Goal: Find specific page/section: Find specific page/section

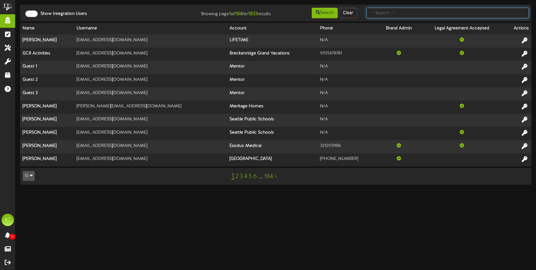
click at [388, 14] on input "text" at bounding box center [447, 13] width 162 height 11
type input "brown fox"
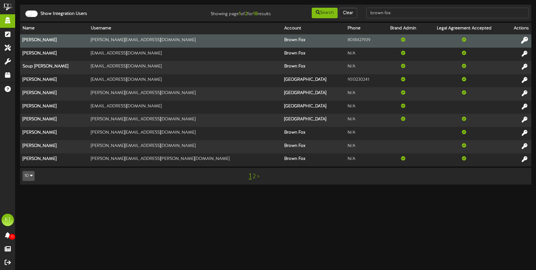
click at [525, 39] on icon at bounding box center [524, 40] width 7 height 7
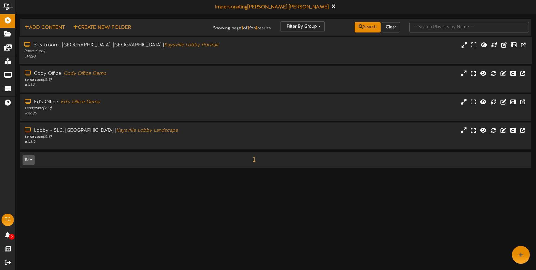
click at [58, 47] on div "Breakroom- Kaysville, UT | Kaysville Lobby Portrait" at bounding box center [126, 45] width 205 height 7
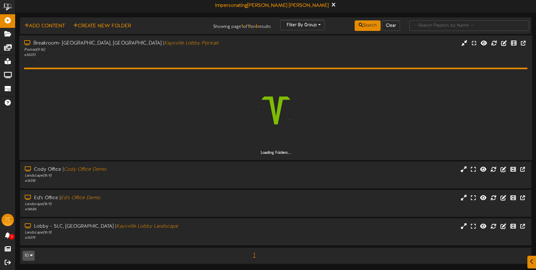
scroll to position [3, 0]
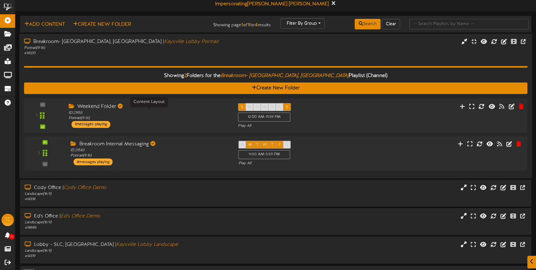
click at [161, 116] on div "ID: 21953 Portrait ( 9:16 )" at bounding box center [149, 115] width 160 height 11
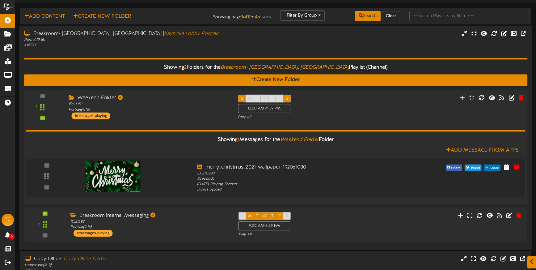
scroll to position [15, 0]
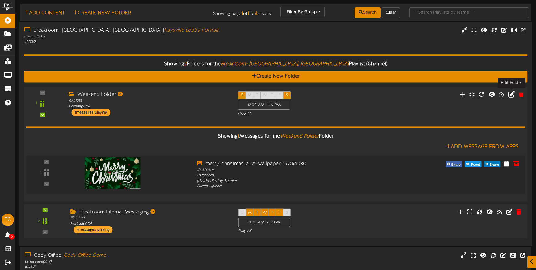
click at [509, 94] on icon at bounding box center [511, 94] width 7 height 7
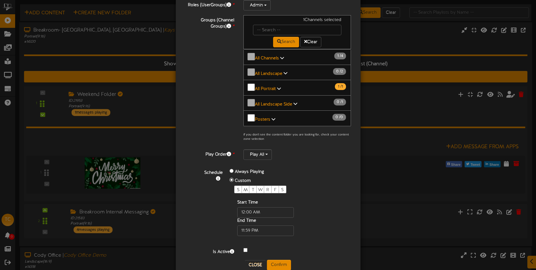
scroll to position [78, 0]
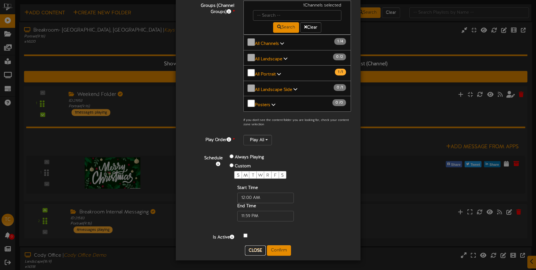
click at [251, 252] on button "Close" at bounding box center [255, 250] width 21 height 10
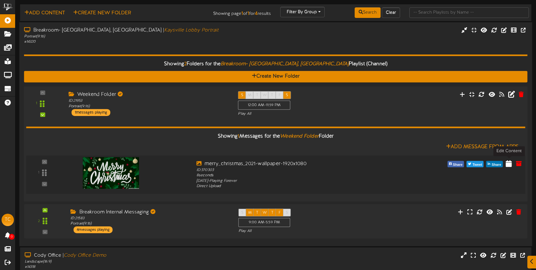
click at [509, 162] on icon at bounding box center [509, 162] width 6 height 7
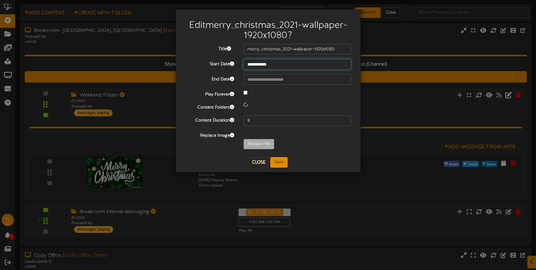
click at [286, 65] on input "**********" at bounding box center [297, 64] width 108 height 11
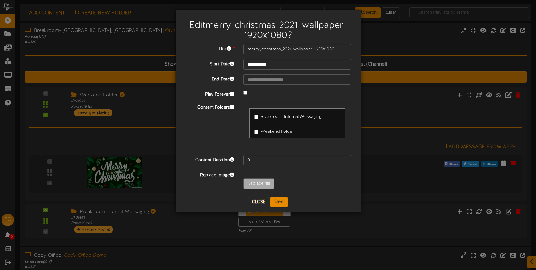
click at [199, 71] on div "**********" at bounding box center [268, 118] width 166 height 148
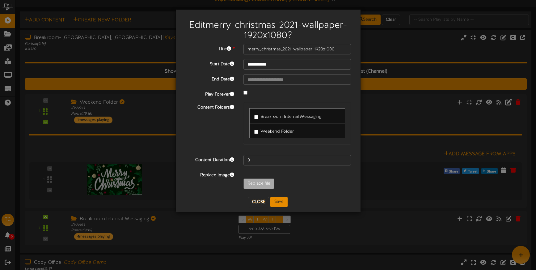
scroll to position [0, 0]
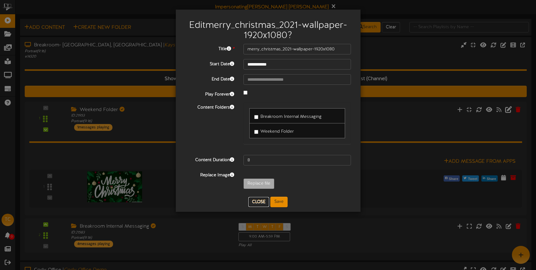
click at [258, 199] on button "Close" at bounding box center [258, 202] width 21 height 10
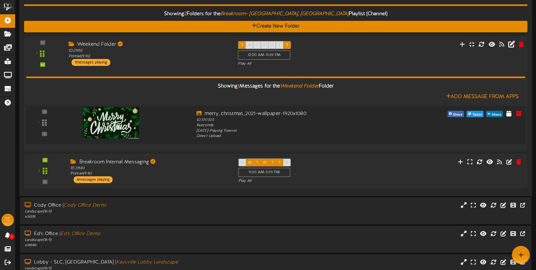
scroll to position [50, 0]
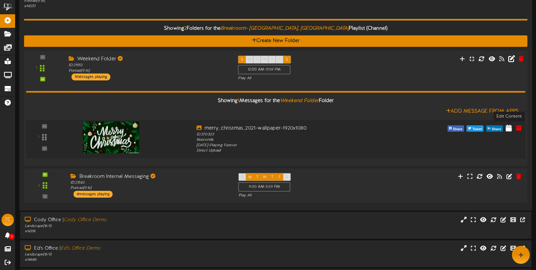
click at [508, 126] on icon at bounding box center [509, 127] width 6 height 7
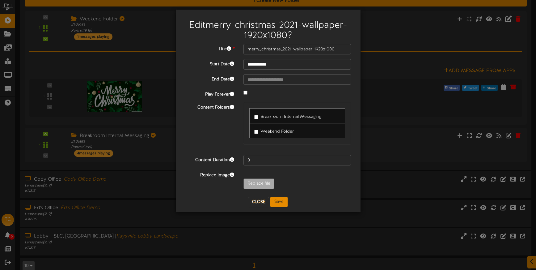
scroll to position [101, 0]
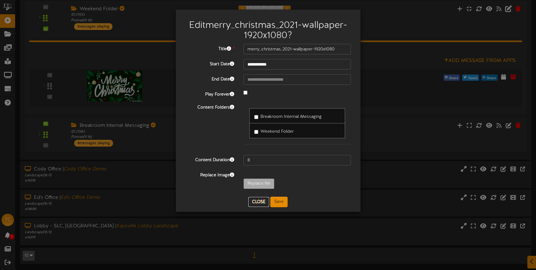
click at [259, 200] on button "Close" at bounding box center [258, 202] width 21 height 10
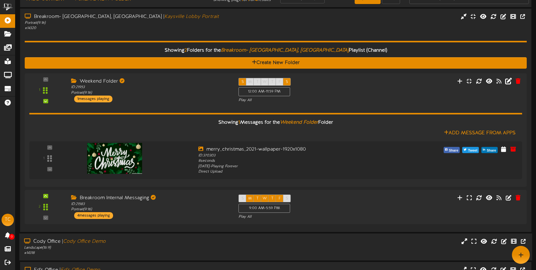
scroll to position [0, 0]
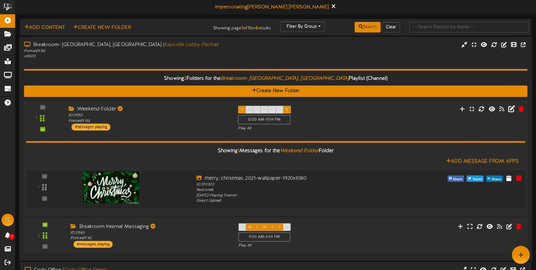
click at [176, 183] on div at bounding box center [129, 186] width 126 height 22
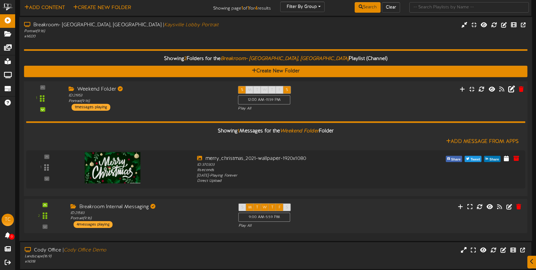
scroll to position [22, 0]
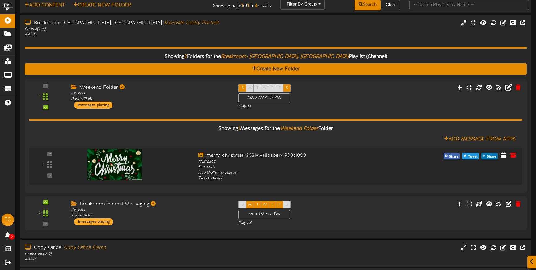
click at [158, 89] on div "Weekend Folder" at bounding box center [150, 87] width 158 height 7
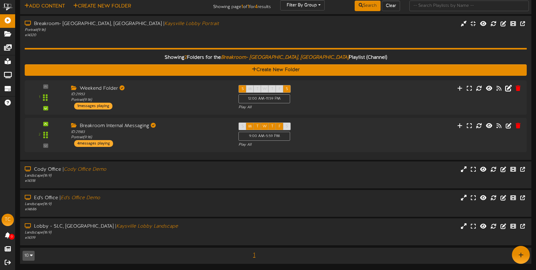
scroll to position [21, 0]
click at [105, 174] on div "Landscape ( 16:9 )" at bounding box center [126, 175] width 205 height 5
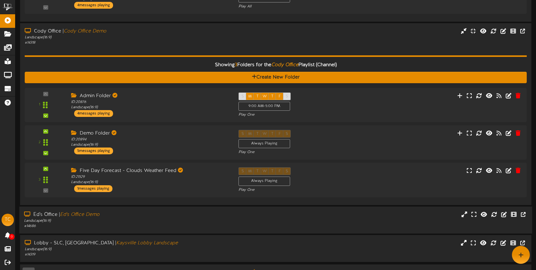
scroll to position [0, 0]
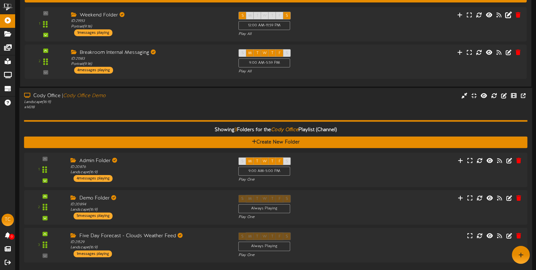
click at [132, 95] on div "Cody Office | Cody Office Demo" at bounding box center [126, 95] width 205 height 7
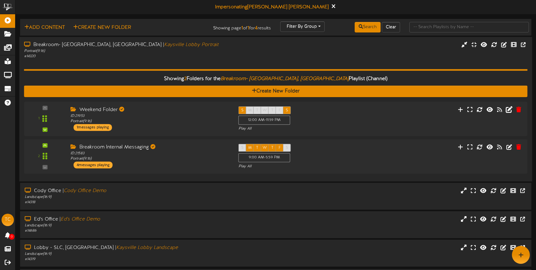
click at [164, 47] on icon "Kaysville Lobby Portrait" at bounding box center [191, 45] width 55 height 6
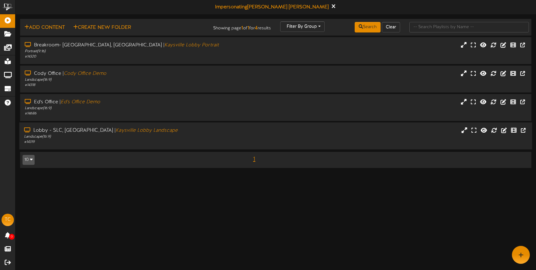
click at [139, 129] on div "Lobby - SLC, UT | Kaysville Lobby Landscape" at bounding box center [126, 130] width 205 height 7
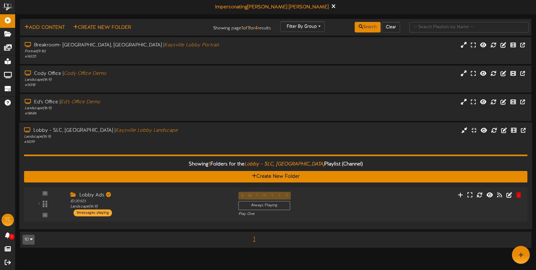
click at [151, 132] on div "Lobby - SLC, UT | Kaysville Lobby Landscape" at bounding box center [126, 130] width 205 height 7
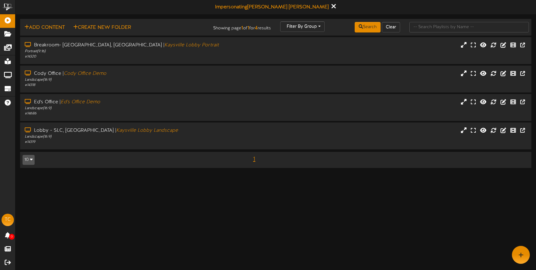
click at [331, 5] on icon at bounding box center [333, 6] width 4 height 7
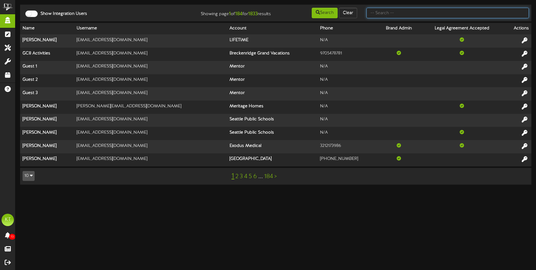
click at [410, 16] on input "text" at bounding box center [447, 13] width 162 height 11
type input "picklr"
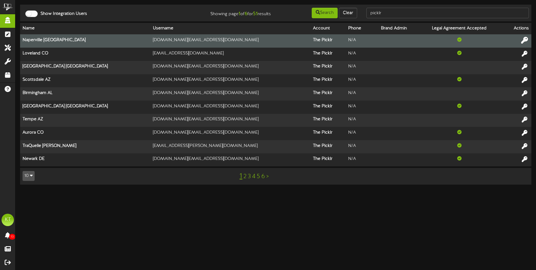
click at [525, 40] on icon at bounding box center [524, 40] width 7 height 7
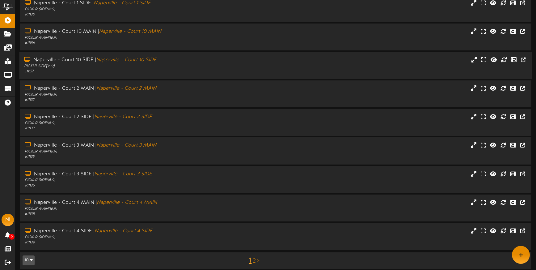
scroll to position [76, 0]
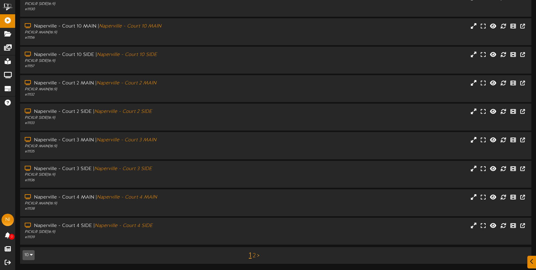
click at [258, 256] on link ">" at bounding box center [258, 255] width 2 height 7
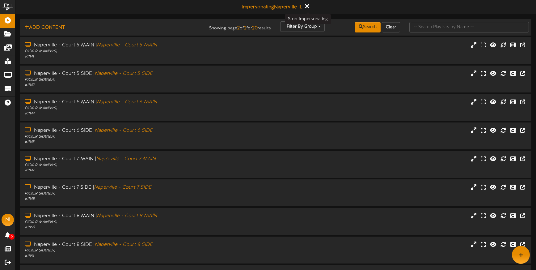
click at [306, 6] on icon at bounding box center [307, 6] width 4 height 7
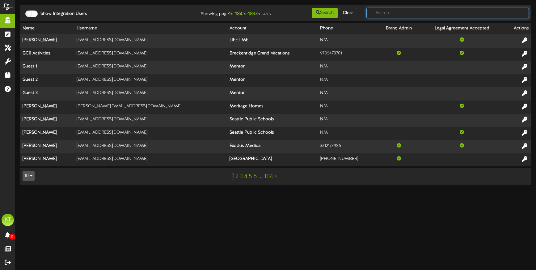
click at [407, 13] on input "text" at bounding box center [447, 13] width 162 height 11
type input "picklr"
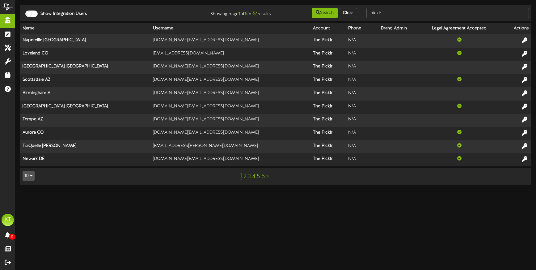
click at [247, 176] on div "1 2 3 4 5 6 >" at bounding box center [254, 176] width 129 height 12
click at [245, 176] on link "2" at bounding box center [244, 176] width 3 height 7
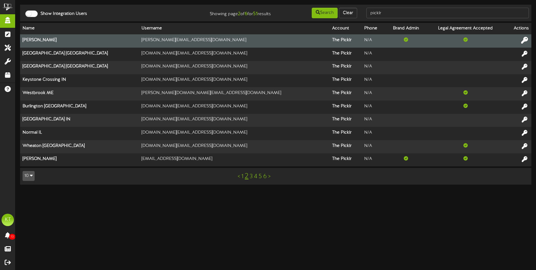
click at [525, 39] on icon at bounding box center [524, 40] width 7 height 7
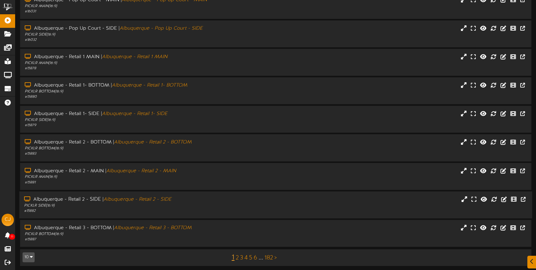
scroll to position [76, 0]
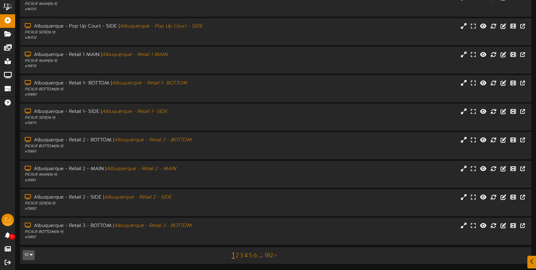
click at [32, 253] on icon "button" at bounding box center [31, 254] width 3 height 4
click at [29, 242] on div "100" at bounding box center [29, 242] width 12 height 9
